Goal: Task Accomplishment & Management: Complete application form

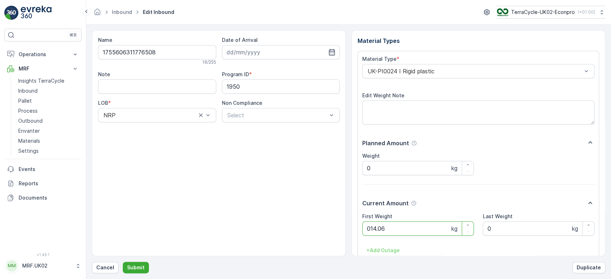
click at [123, 262] on button "Submit" at bounding box center [136, 267] width 26 height 11
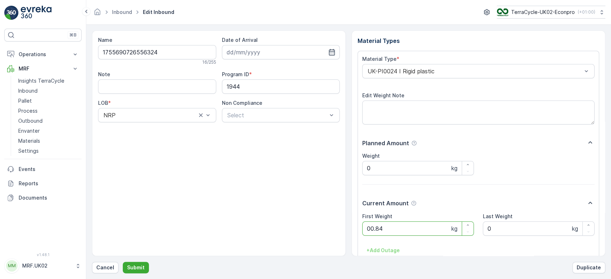
click at [123, 262] on button "Submit" at bounding box center [136, 267] width 26 height 11
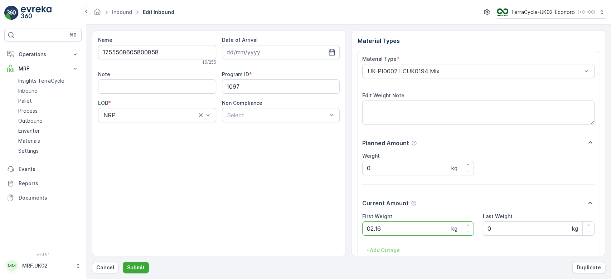
click at [123, 262] on button "Submit" at bounding box center [136, 267] width 26 height 11
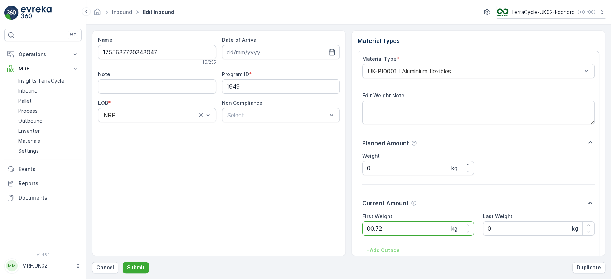
click at [123, 262] on button "Submit" at bounding box center [136, 267] width 26 height 11
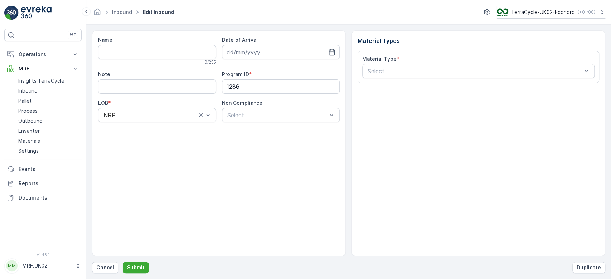
type input "1755526698787268"
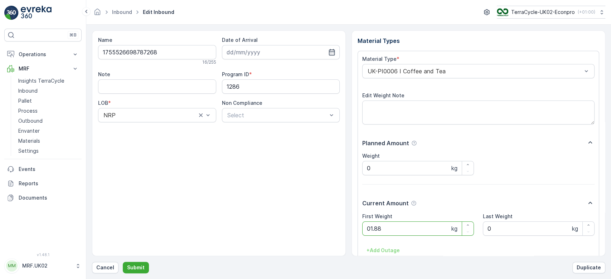
click at [123, 262] on button "Submit" at bounding box center [136, 267] width 26 height 11
